Goal: Use online tool/utility: Utilize a website feature to perform a specific function

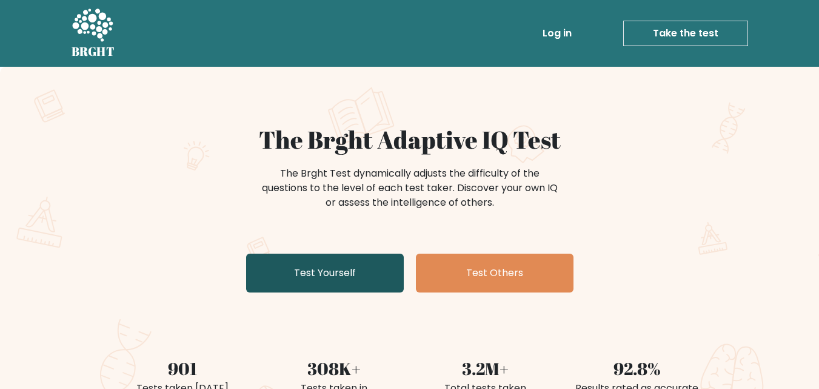
click at [317, 264] on link "Test Yourself" at bounding box center [325, 272] width 158 height 39
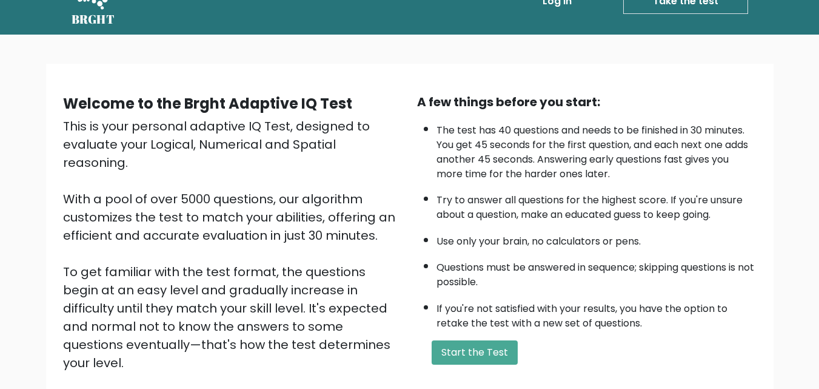
scroll to position [167, 0]
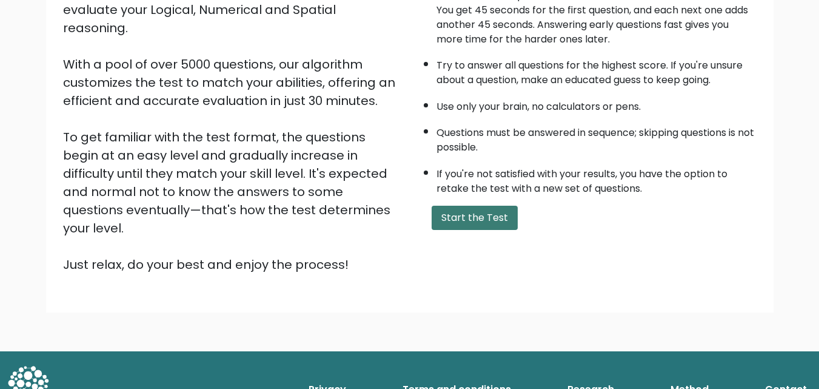
click at [443, 218] on button "Start the Test" at bounding box center [475, 218] width 86 height 24
drag, startPoint x: 451, startPoint y: 230, endPoint x: 452, endPoint y: 218, distance: 12.2
click at [452, 225] on div "A few things before you start: The test has 40 questions and needs to be finish…" at bounding box center [587, 115] width 354 height 315
click at [440, 219] on button "Start the Test" at bounding box center [475, 218] width 86 height 24
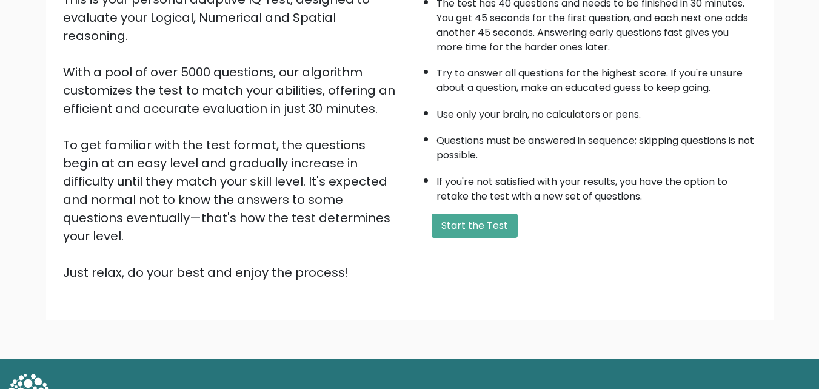
scroll to position [167, 0]
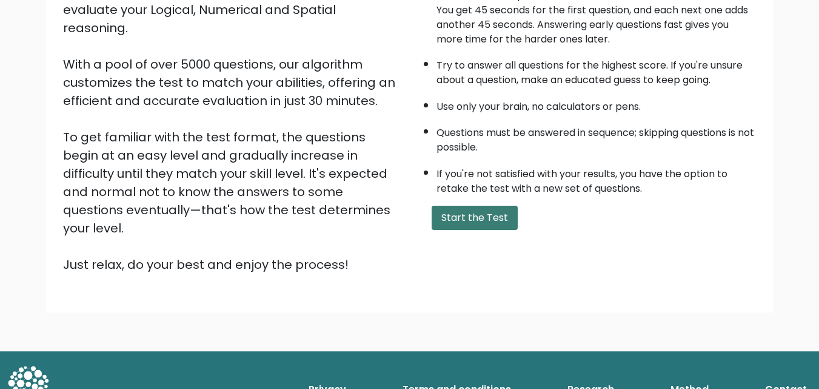
click at [474, 218] on button "Start the Test" at bounding box center [475, 218] width 86 height 24
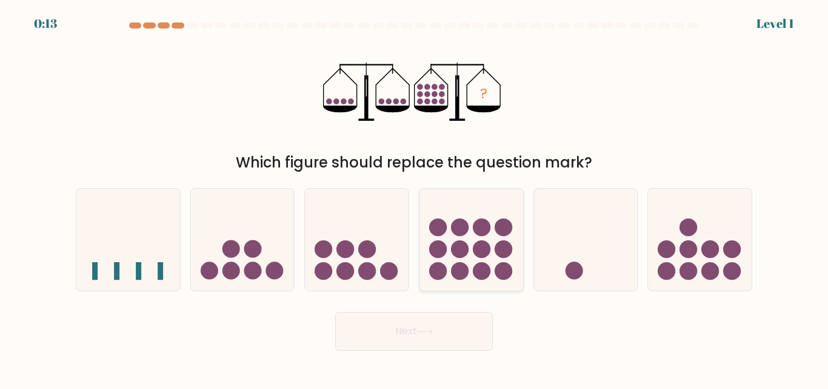
click at [444, 225] on circle at bounding box center [438, 227] width 18 height 18
click at [415, 198] on input "d." at bounding box center [414, 196] width 1 height 3
radio input "true"
click at [460, 343] on button "Next" at bounding box center [414, 331] width 158 height 39
